Goal: Download file/media

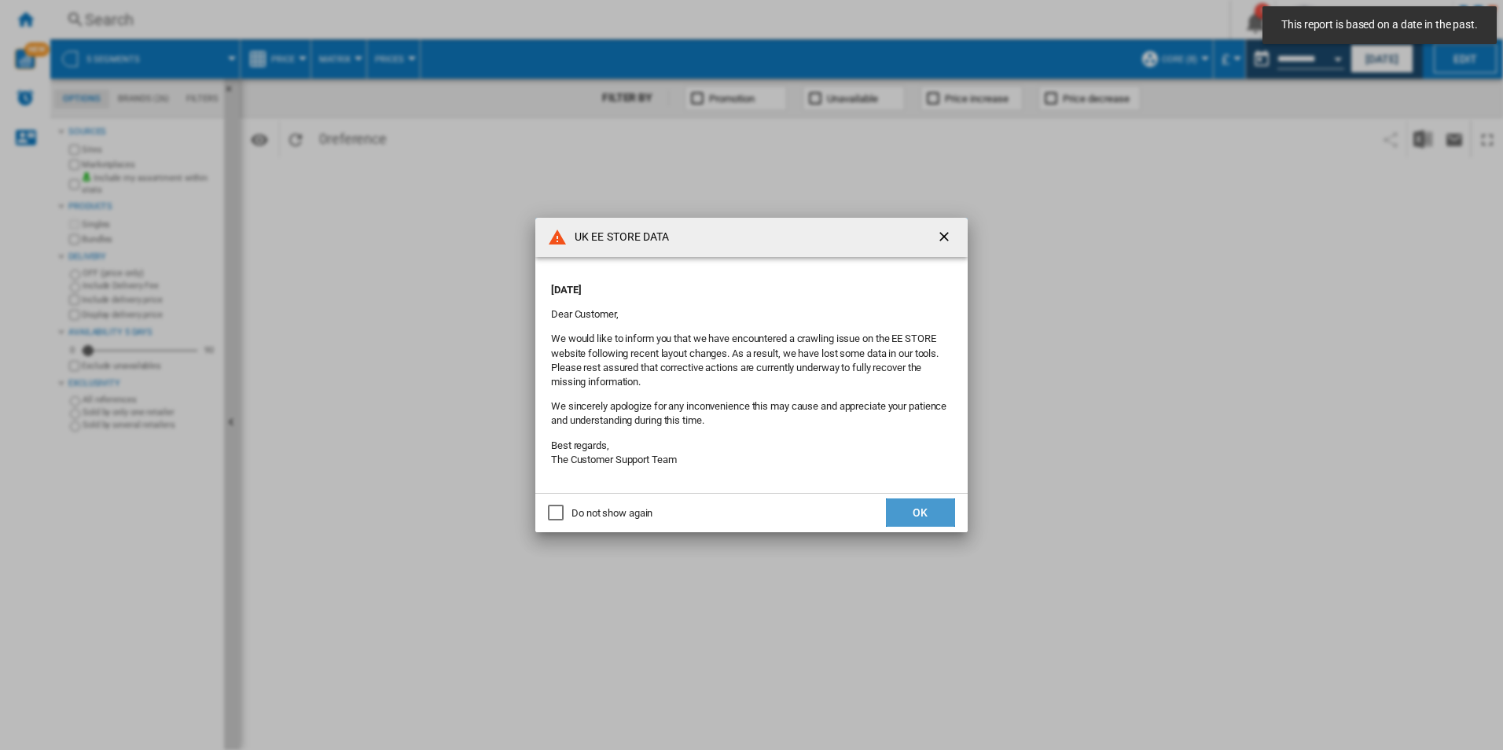
click at [900, 517] on button "OK" at bounding box center [920, 512] width 69 height 28
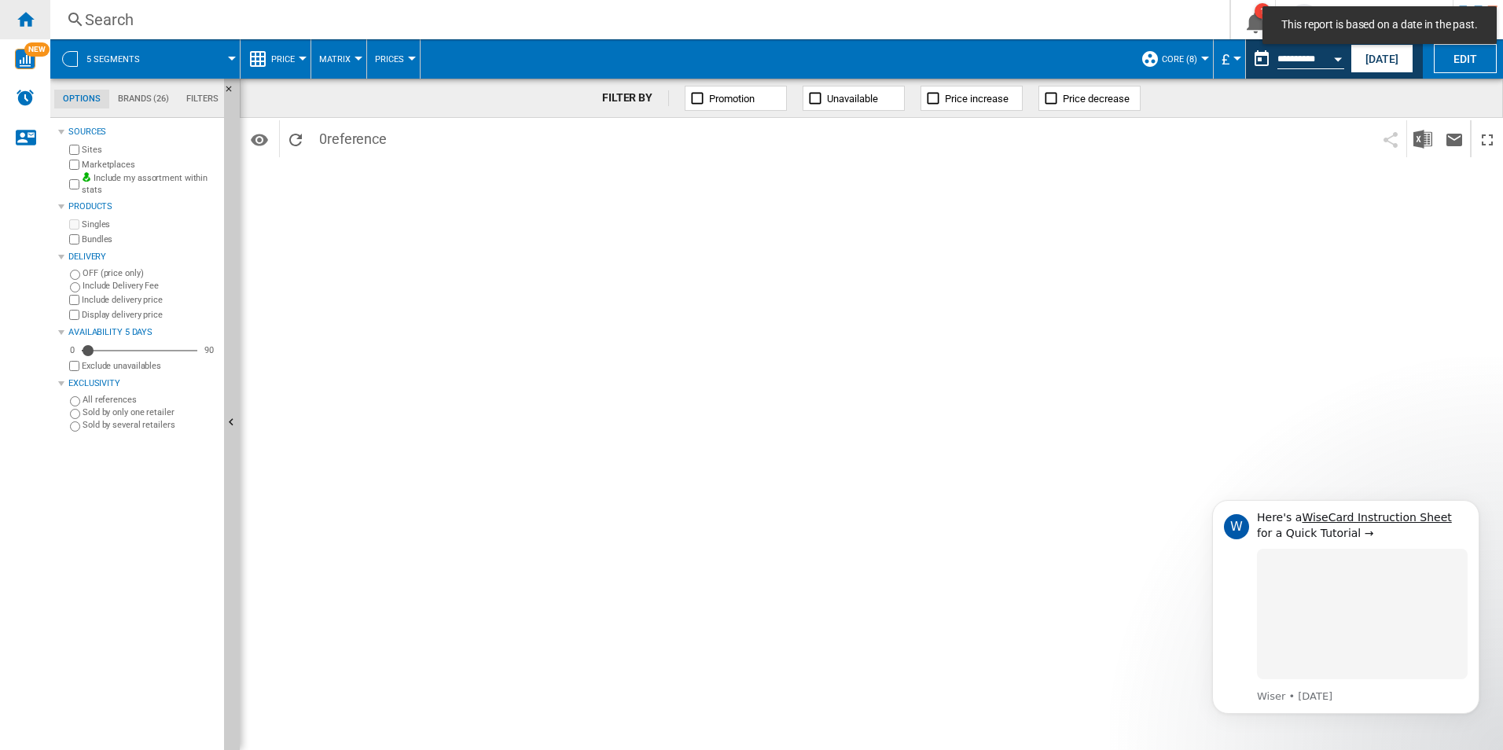
click at [42, 22] on div "Home" at bounding box center [25, 19] width 50 height 39
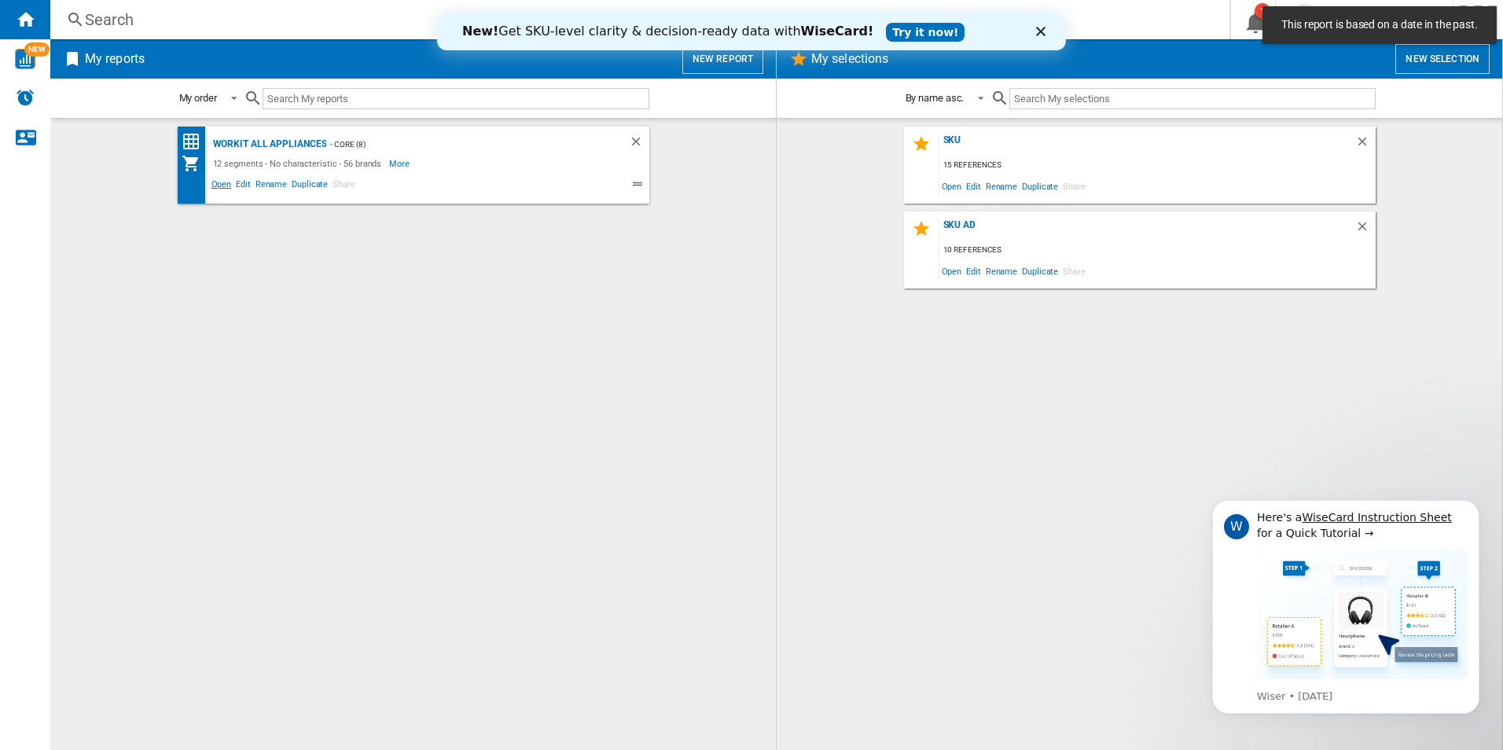
click at [221, 186] on span "Open" at bounding box center [221, 186] width 25 height 19
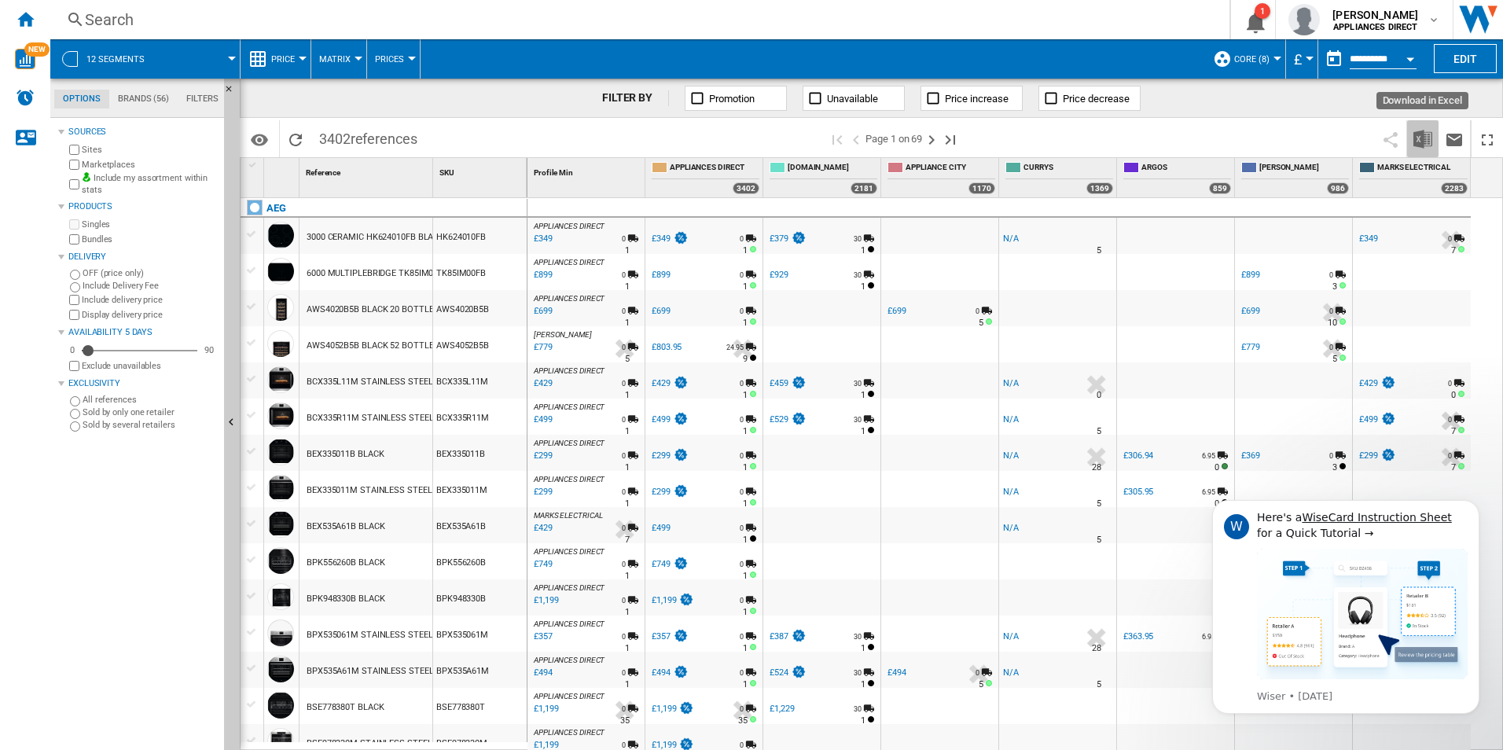
click at [1425, 134] on img "Download in Excel" at bounding box center [1422, 139] width 19 height 19
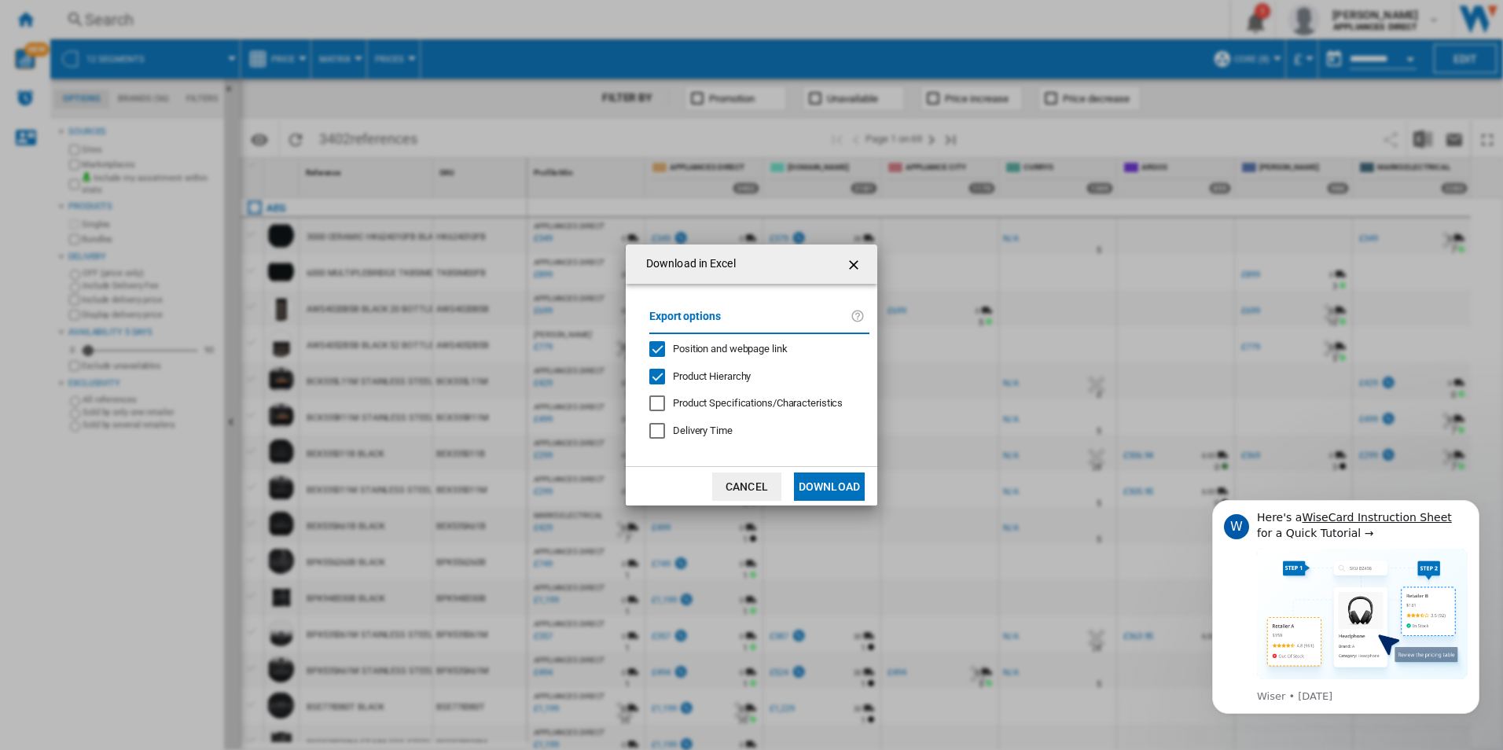
click at [814, 492] on button "Download" at bounding box center [829, 486] width 71 height 28
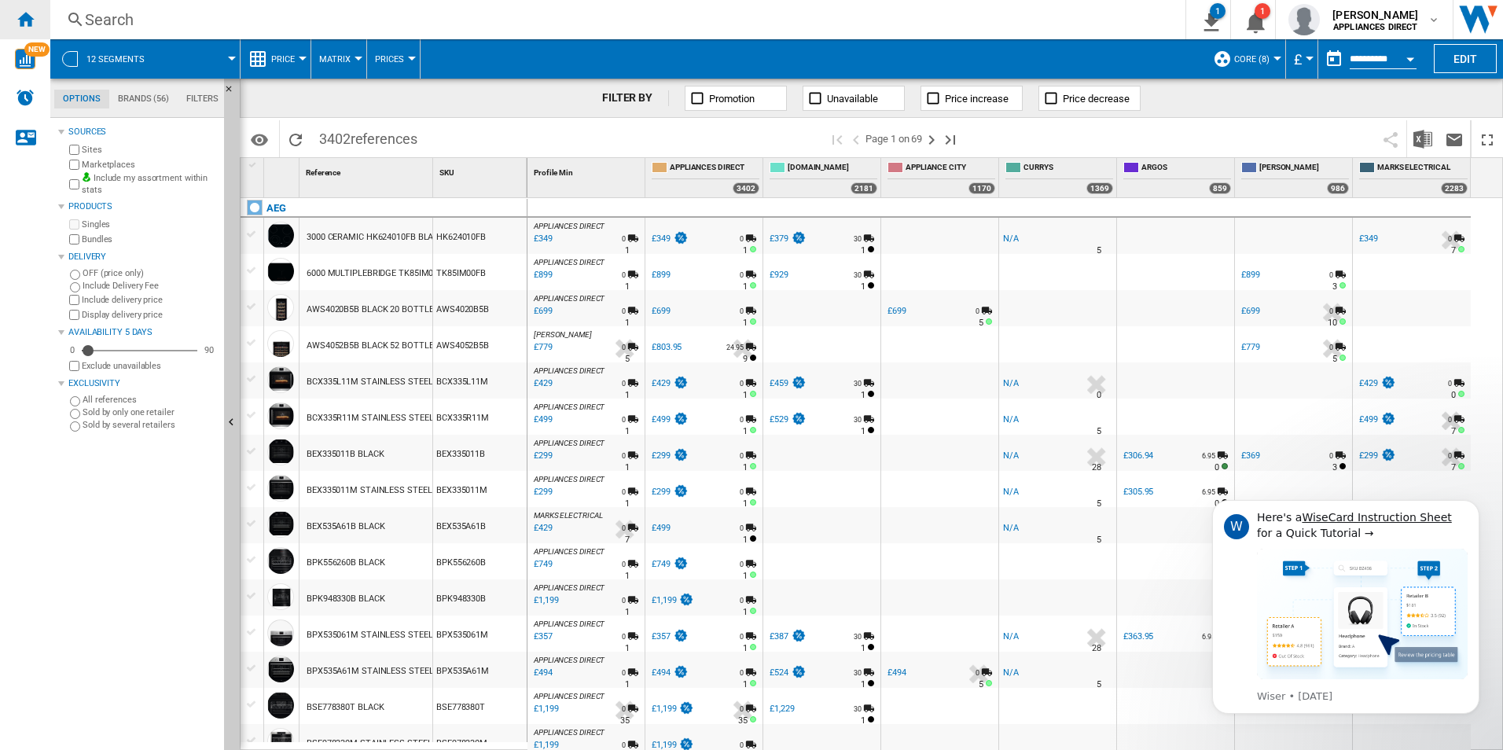
click at [23, 23] on ng-md-icon "Home" at bounding box center [25, 18] width 19 height 19
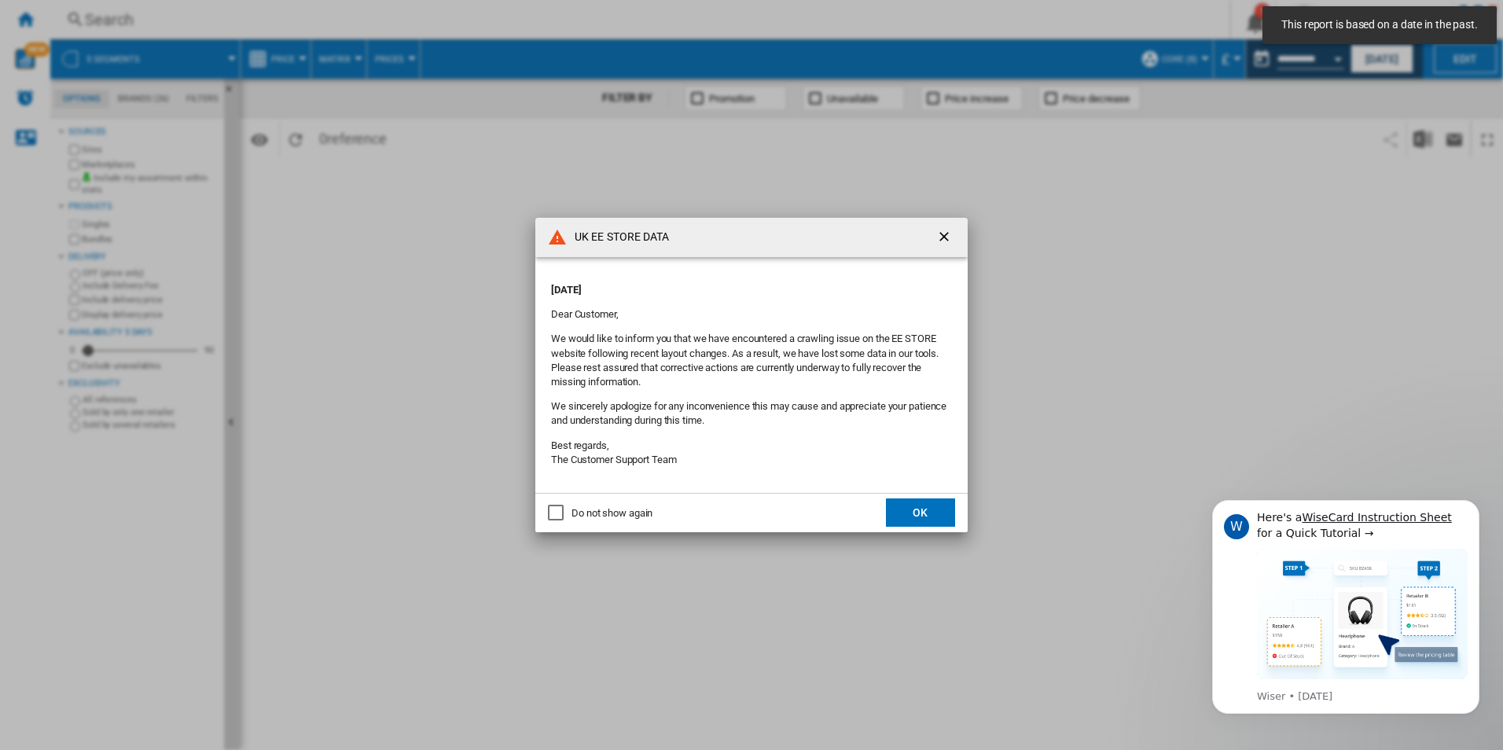
click at [924, 509] on button "OK" at bounding box center [920, 512] width 69 height 28
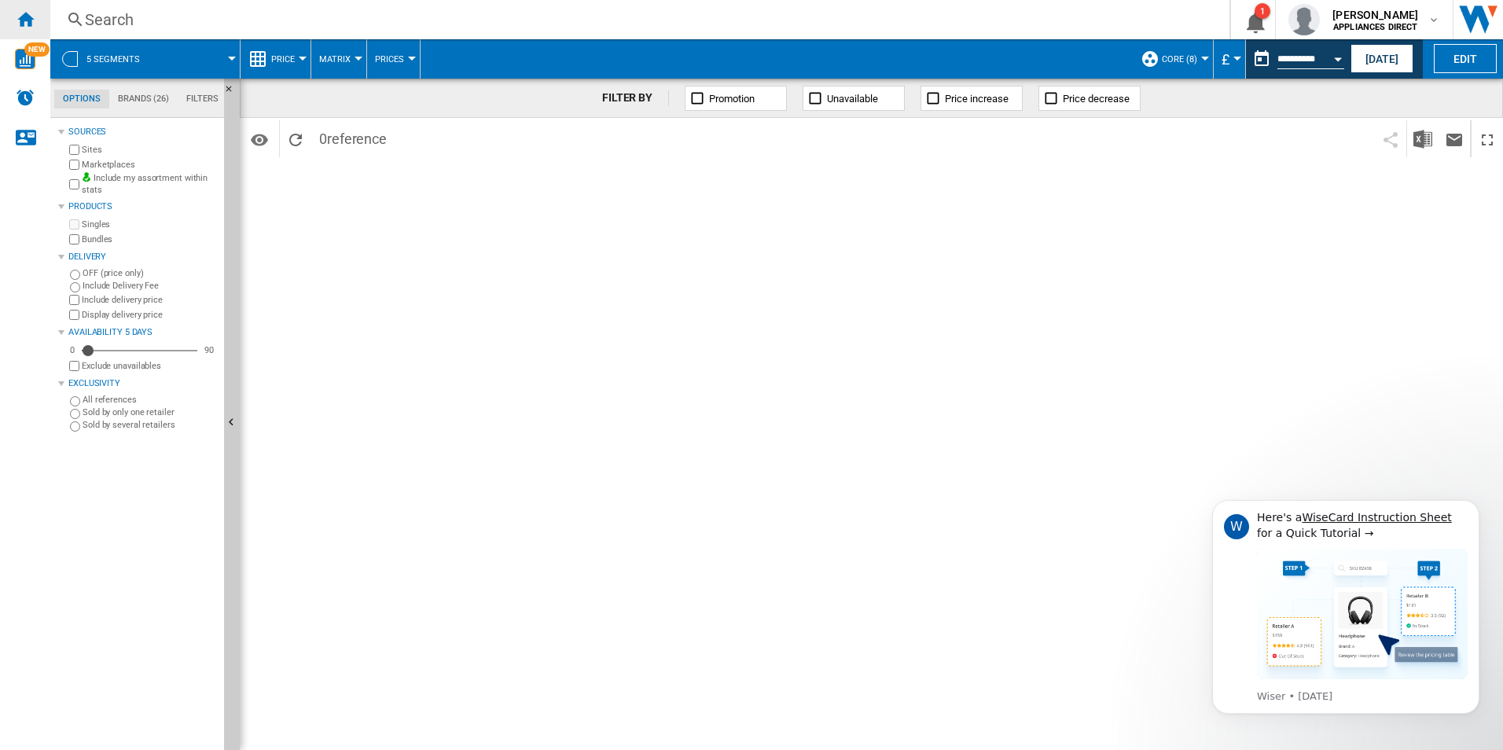
click at [31, 30] on div "Home" at bounding box center [25, 19] width 50 height 39
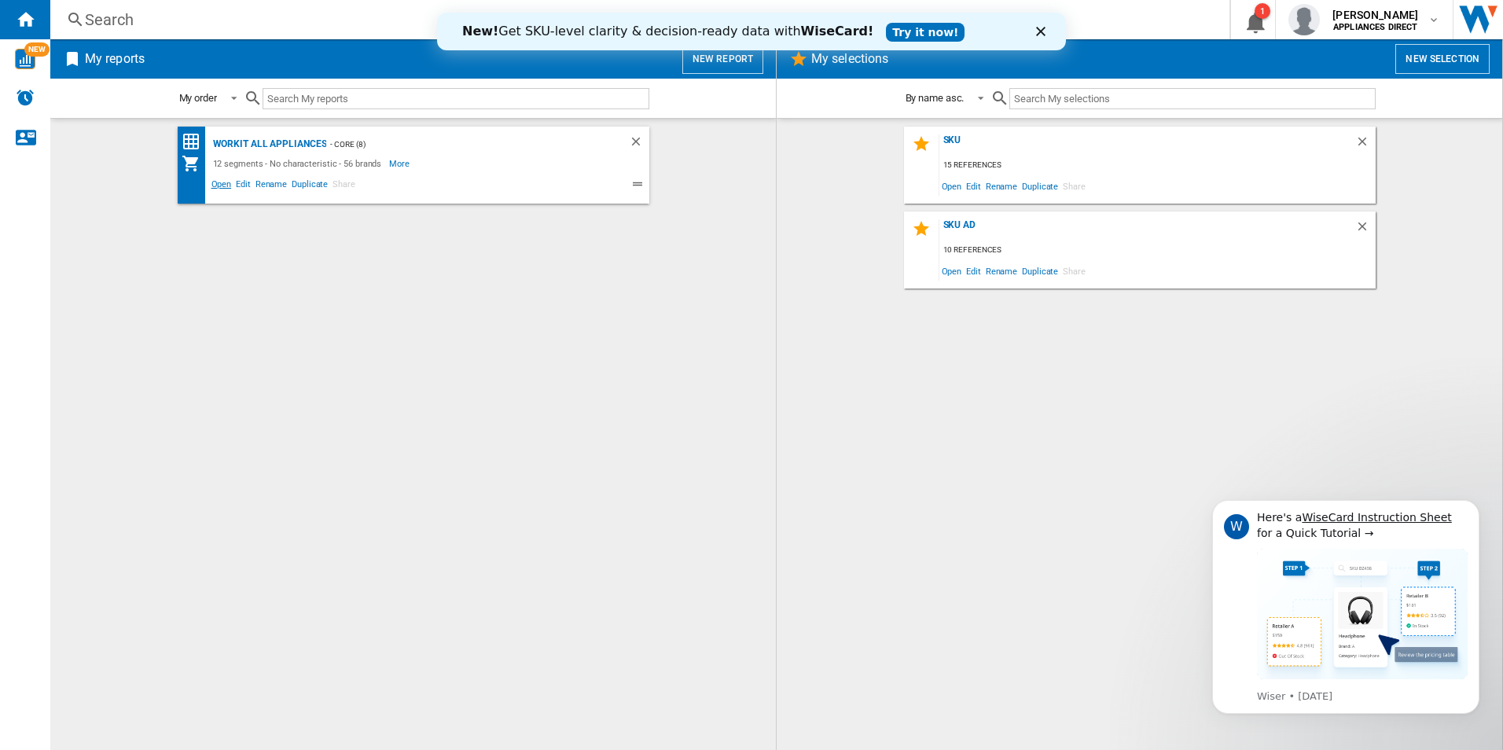
click at [221, 186] on span "Open" at bounding box center [221, 186] width 25 height 19
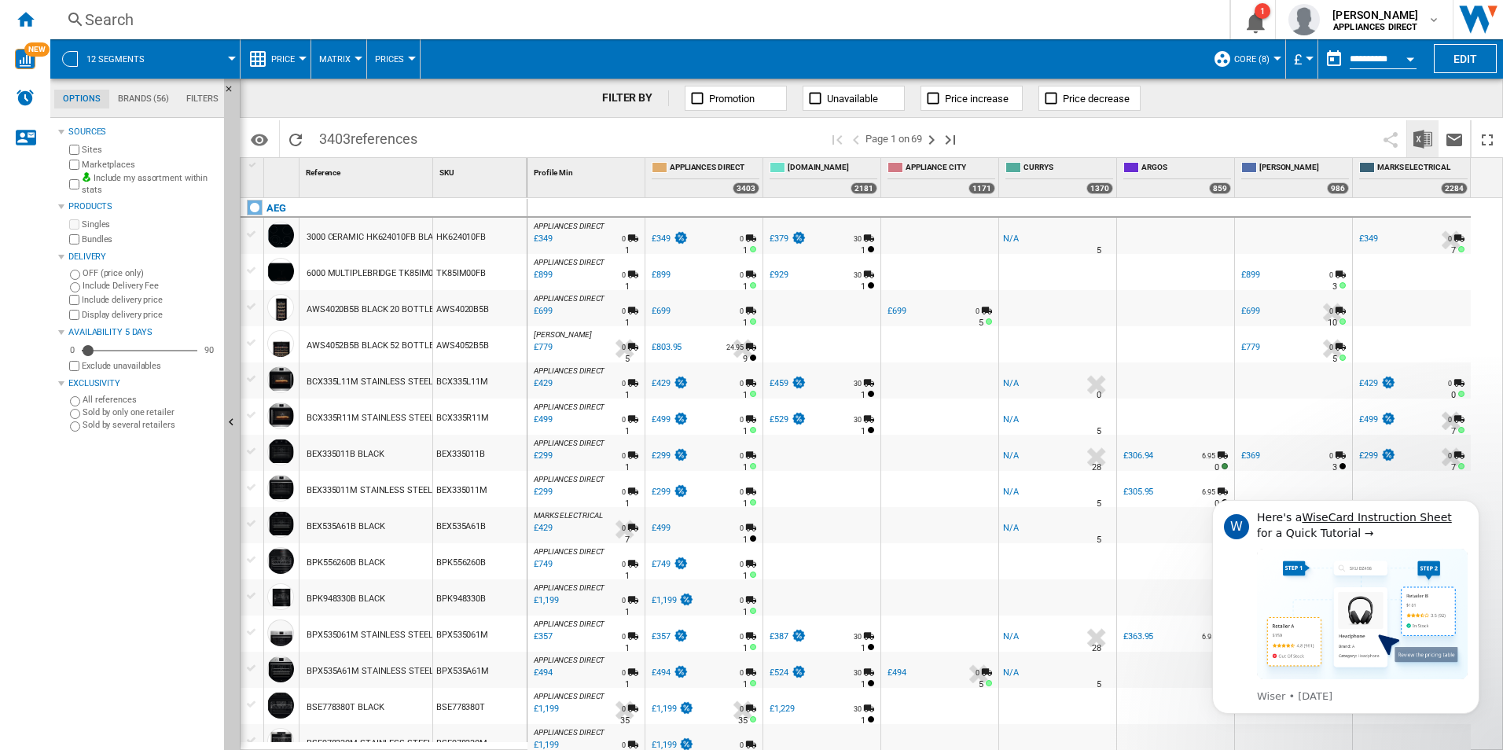
click at [1418, 139] on img "Download in Excel" at bounding box center [1422, 139] width 19 height 19
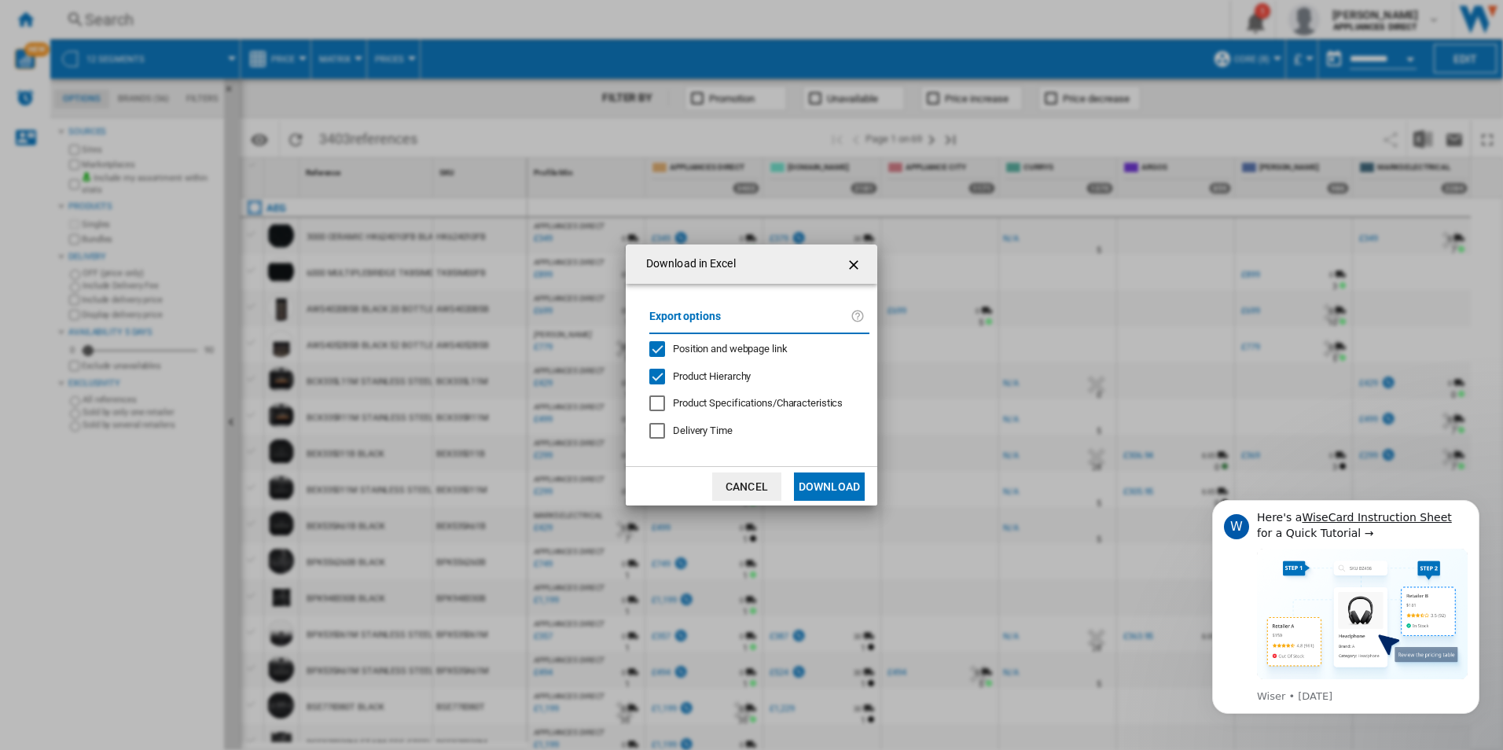
click at [851, 478] on button "Download" at bounding box center [829, 486] width 71 height 28
